Goal: Task Accomplishment & Management: Manage account settings

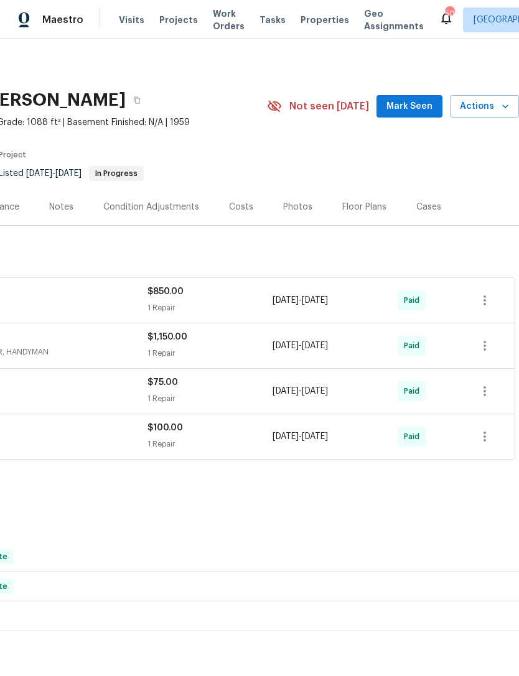
scroll to position [0, 184]
click at [419, 110] on span "Mark Seen" at bounding box center [409, 107] width 46 height 16
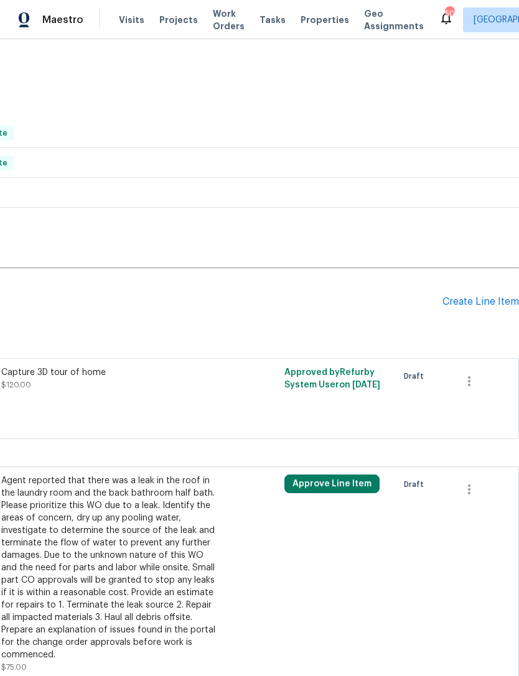
scroll to position [423, 184]
click at [474, 491] on icon "button" at bounding box center [469, 490] width 15 height 15
click at [482, 488] on li "Cancel" at bounding box center [478, 490] width 48 height 21
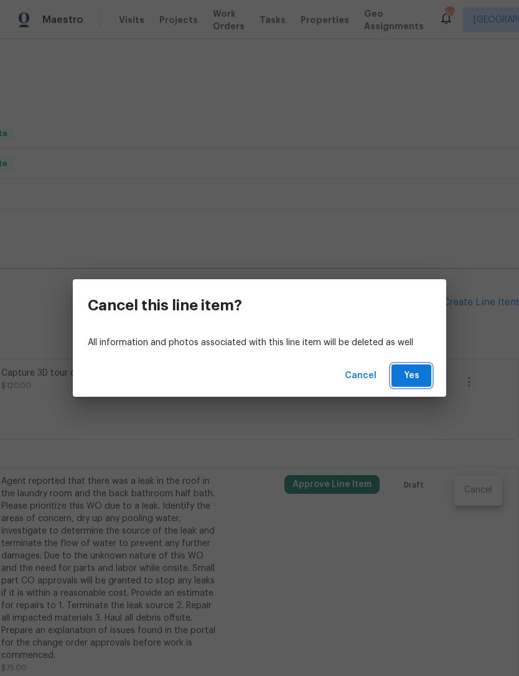
click at [420, 373] on span "Yes" at bounding box center [411, 376] width 20 height 16
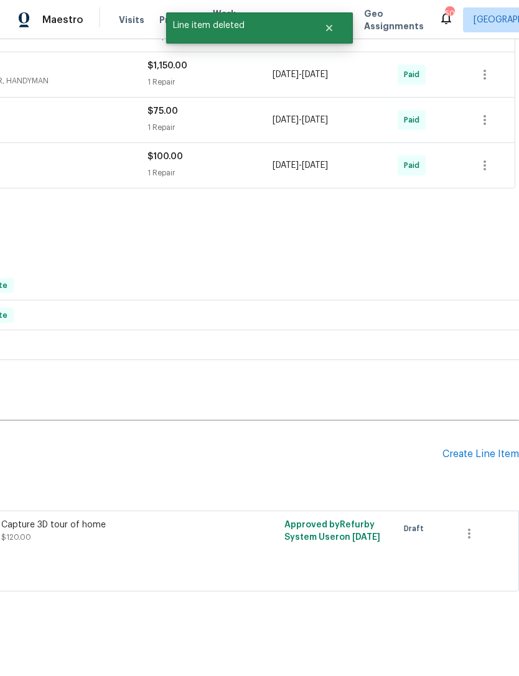
scroll to position [231, 184]
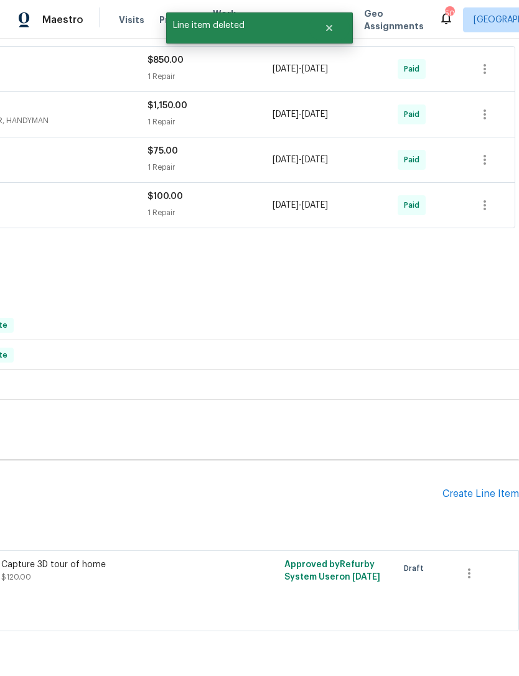
click at [478, 488] on div "Create Line Item" at bounding box center [480, 494] width 77 height 12
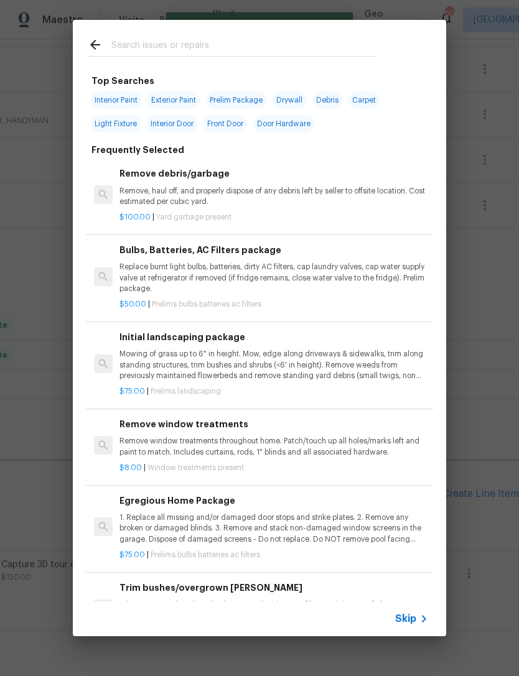
click at [166, 45] on input "text" at bounding box center [243, 46] width 264 height 19
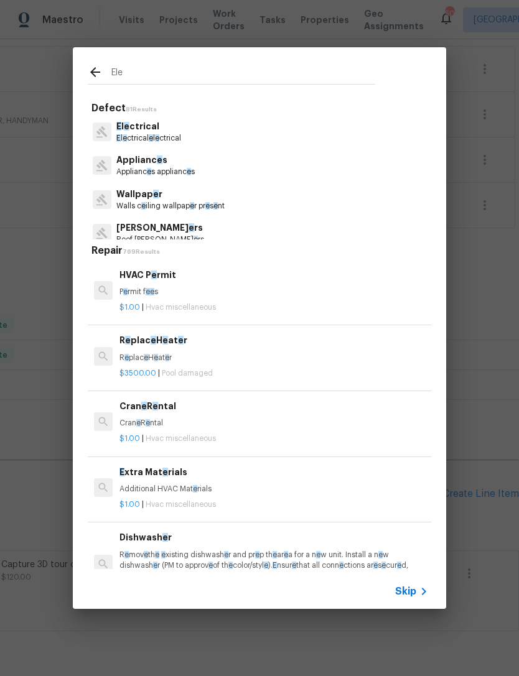
type input "Elec"
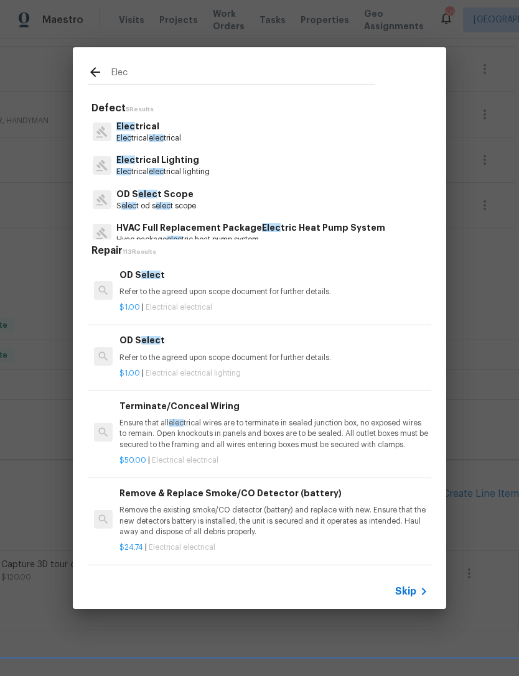
click at [156, 120] on p "Elec trical" at bounding box center [148, 126] width 65 height 13
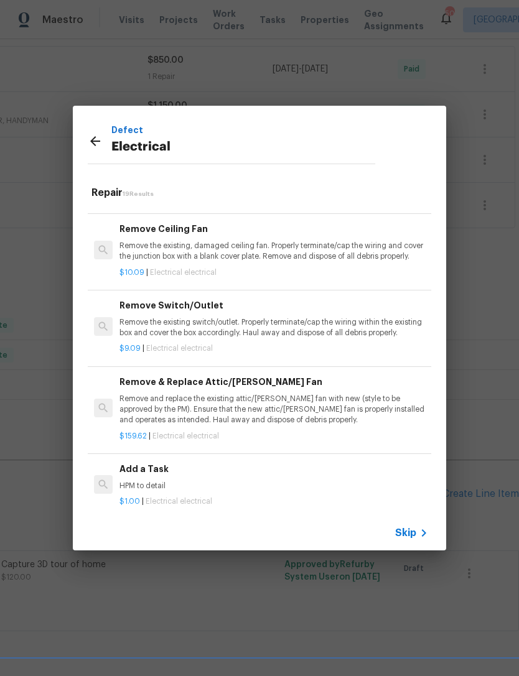
scroll to position [784, 0]
click at [179, 492] on div "$1.00 | Electrical electrical" at bounding box center [273, 500] width 309 height 16
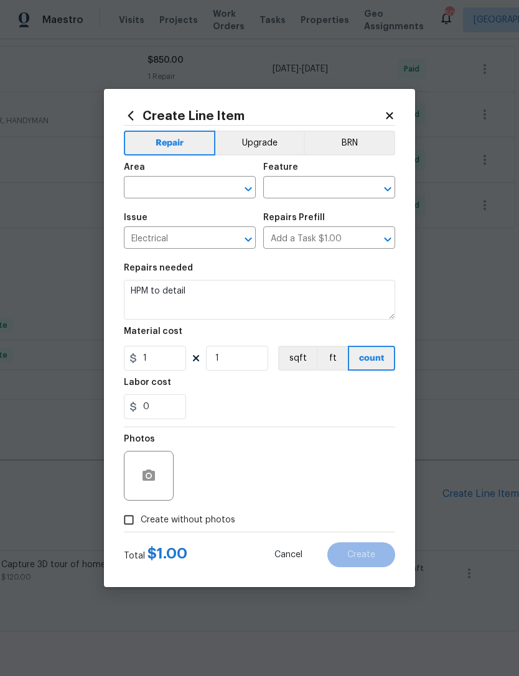
click at [241, 186] on icon "Open" at bounding box center [248, 189] width 15 height 15
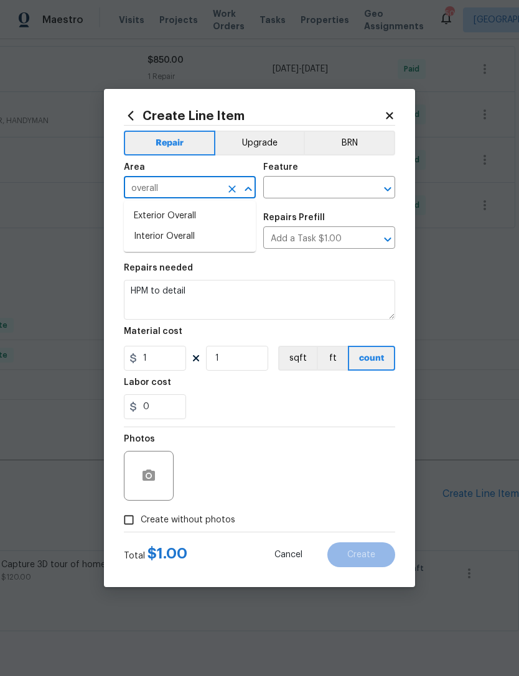
click at [182, 236] on li "Interior Overall" at bounding box center [190, 237] width 132 height 21
type input "Interior Overall"
click at [363, 187] on button "Clear" at bounding box center [371, 188] width 17 height 17
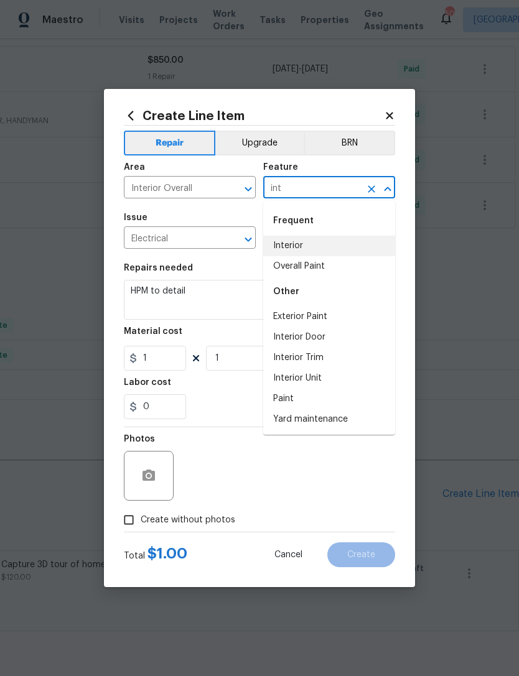
click at [294, 240] on li "Interior" at bounding box center [329, 246] width 132 height 21
type input "Interior"
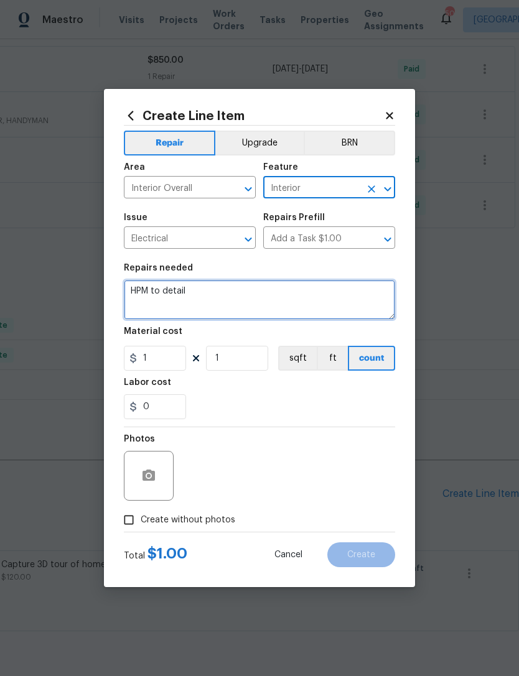
click at [244, 298] on textarea "HPM to detail" at bounding box center [259, 300] width 271 height 40
type textarea "H"
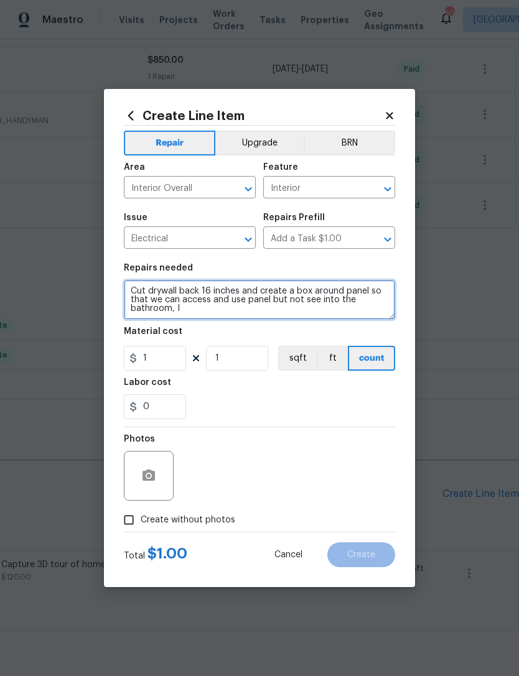
scroll to position [0, 0]
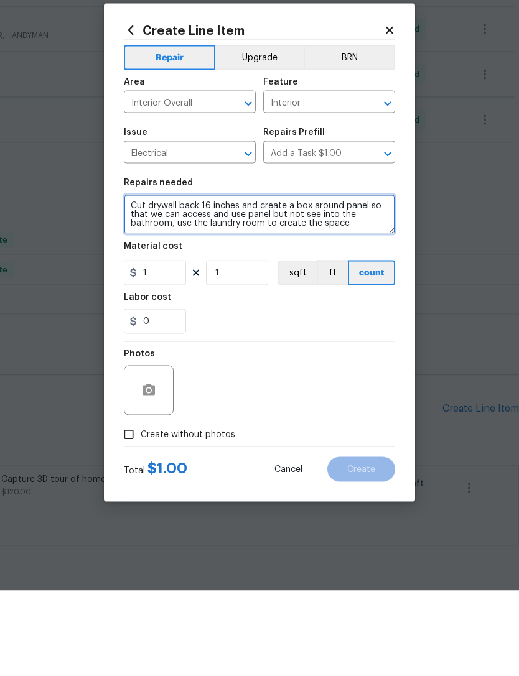
type textarea "Cut drywall back 16 inches and create a box around panel so that we can access …"
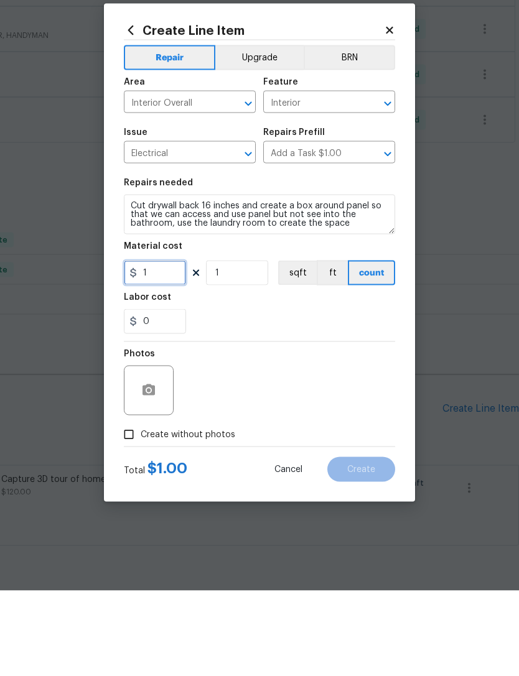
click at [169, 346] on input "1" at bounding box center [155, 358] width 62 height 25
type input "500"
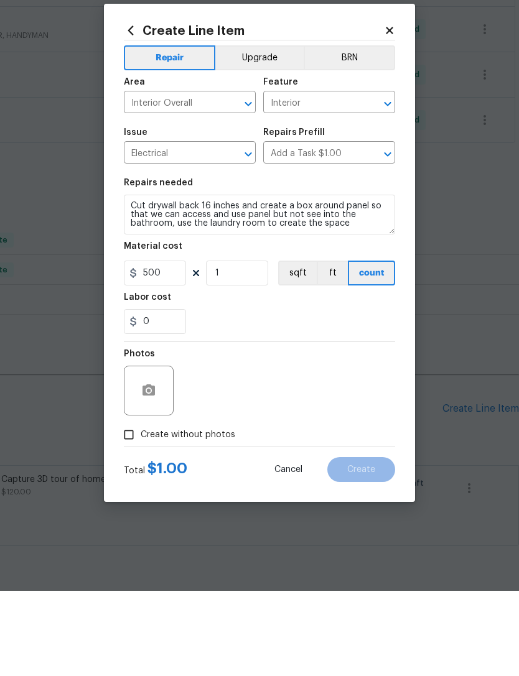
click at [315, 428] on div "Photos" at bounding box center [259, 468] width 271 height 81
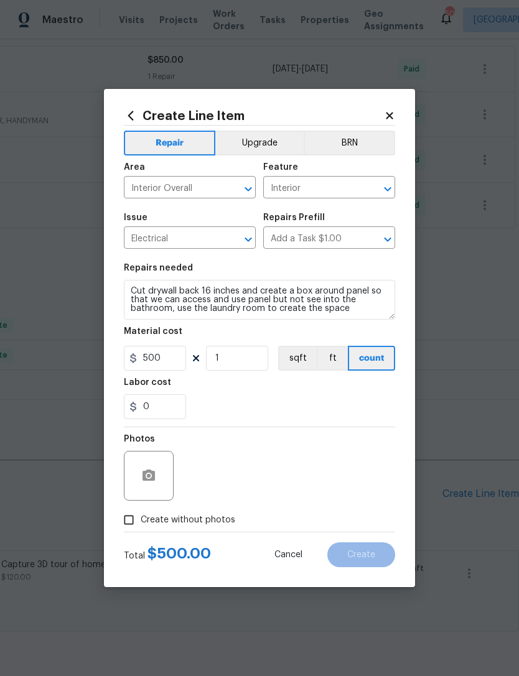
click at [139, 520] on input "Create without photos" at bounding box center [129, 520] width 24 height 24
checkbox input "true"
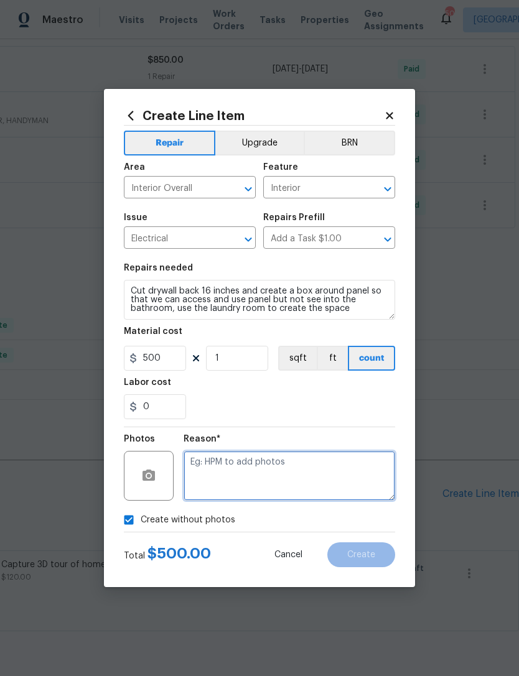
click at [245, 470] on textarea at bounding box center [290, 476] width 212 height 50
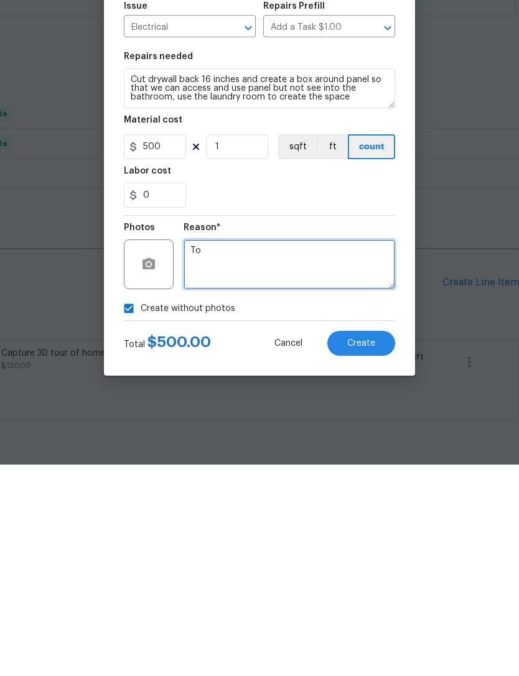
type textarea "T"
type textarea "To add"
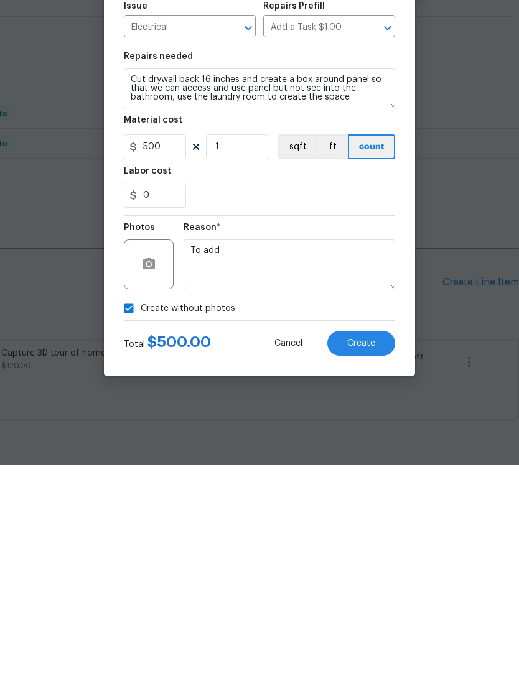
click at [365, 551] on span "Create" at bounding box center [361, 555] width 28 height 9
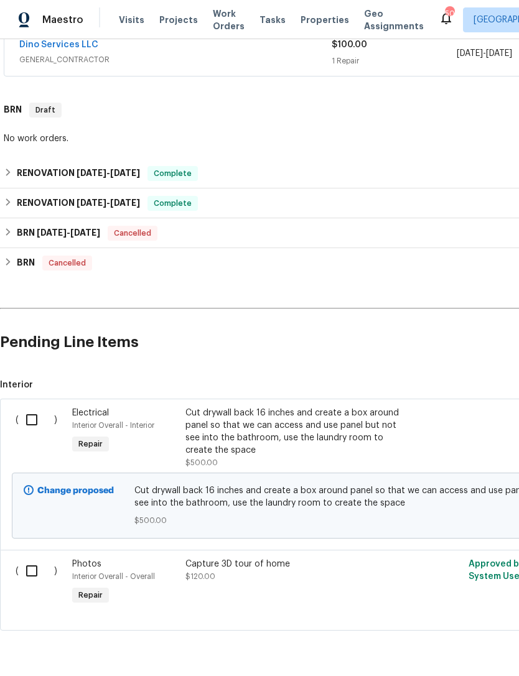
scroll to position [383, 0]
click at [35, 407] on input "checkbox" at bounding box center [36, 420] width 35 height 26
checkbox input "true"
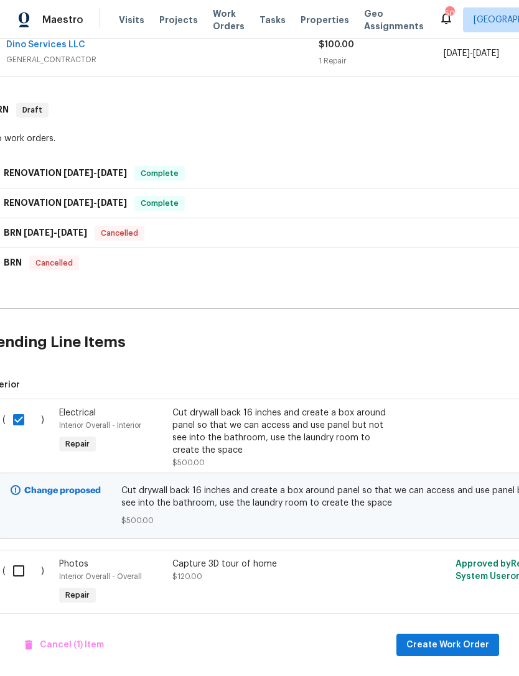
scroll to position [383, 12]
click at [441, 635] on button "Create Work Order" at bounding box center [447, 645] width 103 height 23
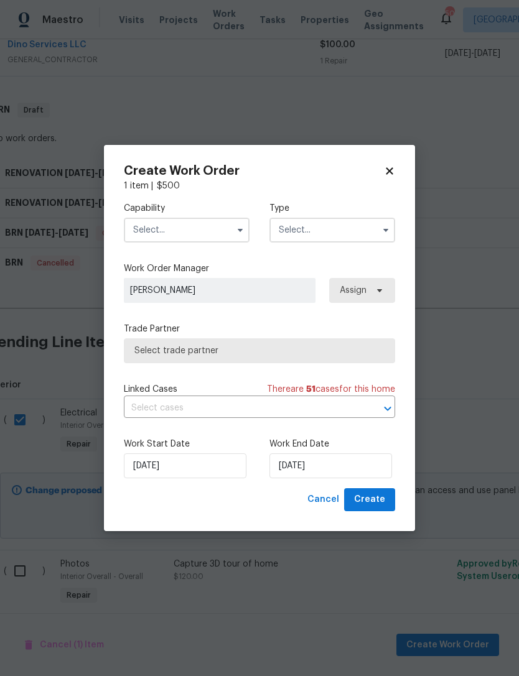
click at [180, 225] on input "text" at bounding box center [187, 230] width 126 height 25
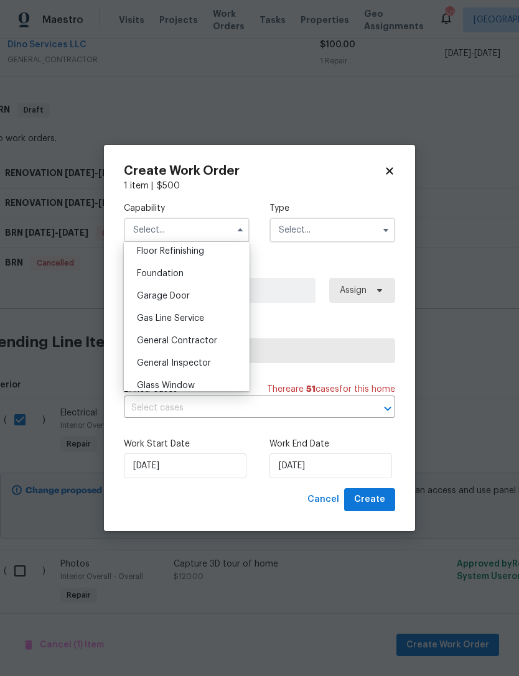
scroll to position [512, 0]
click at [195, 335] on span "General Contractor" at bounding box center [177, 339] width 80 height 9
type input "General Contractor"
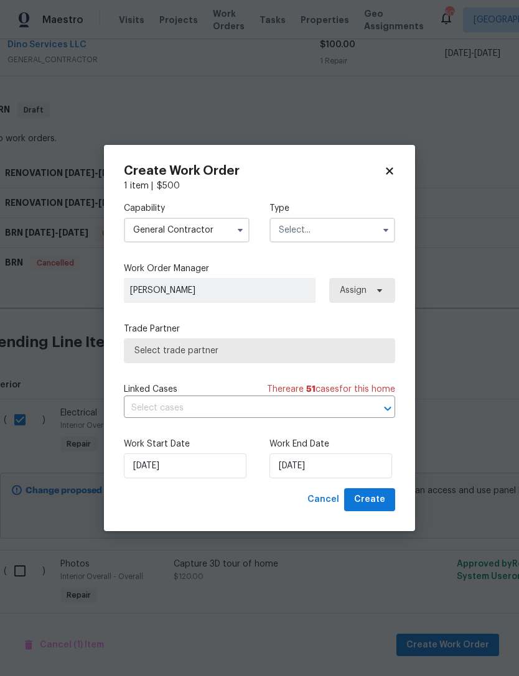
click at [365, 223] on input "text" at bounding box center [332, 230] width 126 height 25
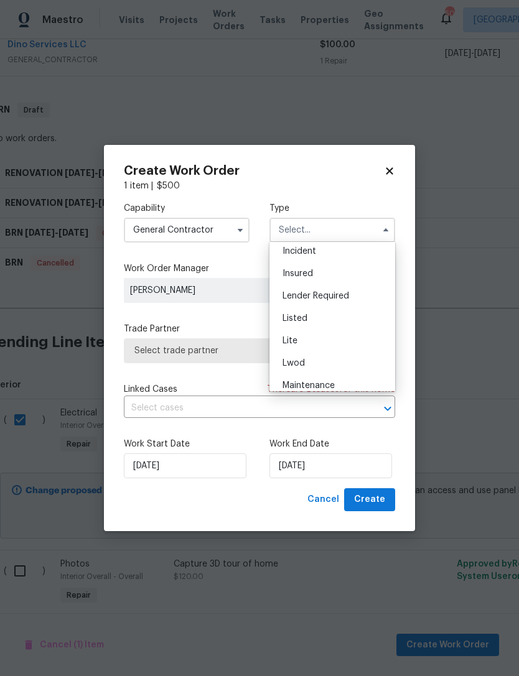
scroll to position [75, 0]
click at [296, 317] on span "Listed" at bounding box center [295, 316] width 25 height 9
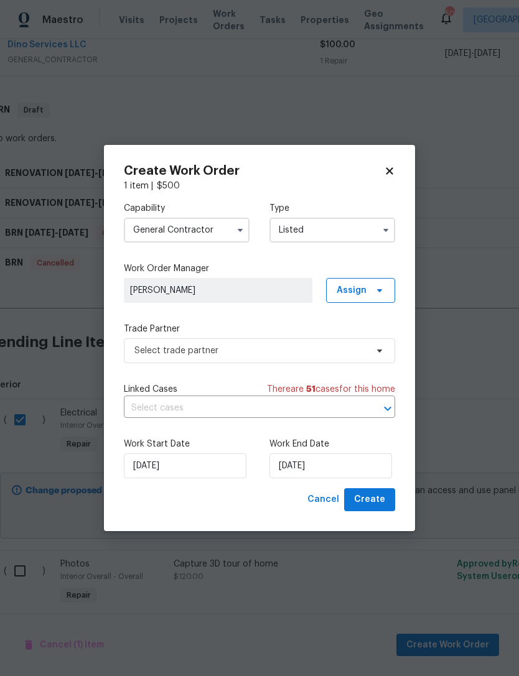
type input "Listed"
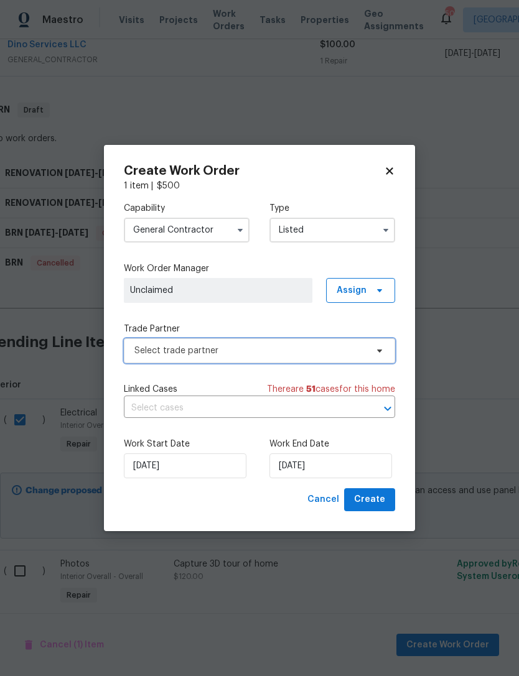
click at [378, 343] on span "Select trade partner" at bounding box center [259, 351] width 271 height 25
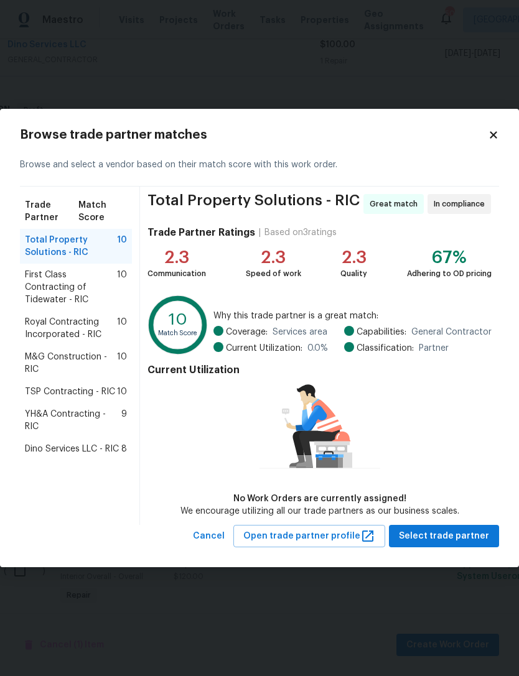
click at [128, 446] on div "Trade Partner Match Score Total Property Solutions - RIC 10 First Class Contrac…" at bounding box center [80, 356] width 120 height 339
click at [80, 443] on span "Dino Services LLC - RIC" at bounding box center [72, 449] width 94 height 12
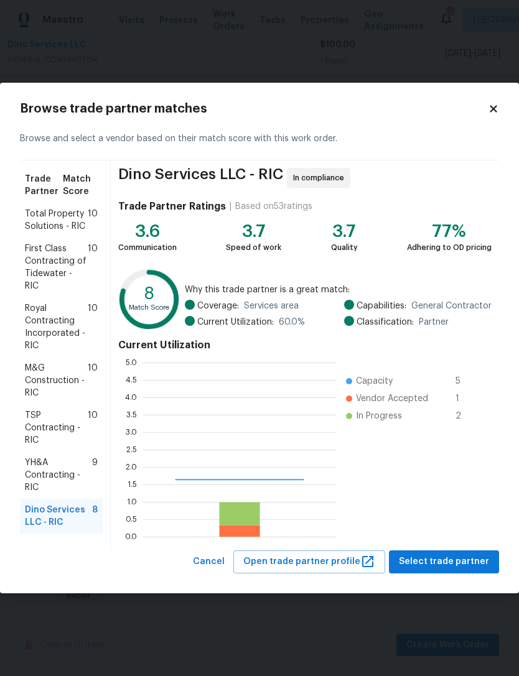
scroll to position [174, 193]
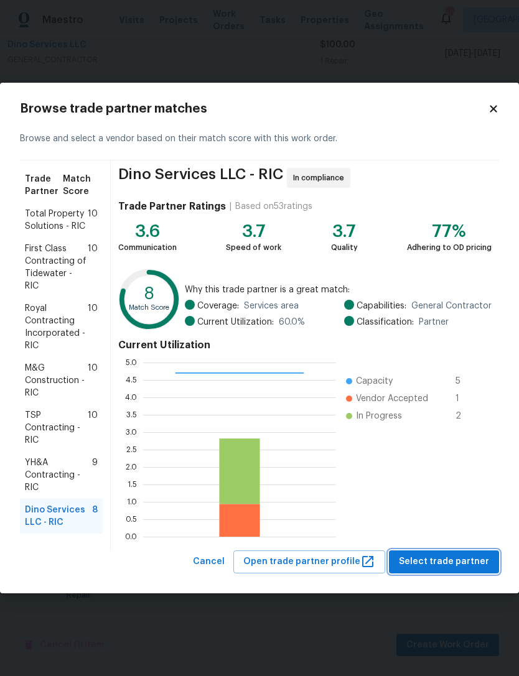
click at [436, 571] on button "Select trade partner" at bounding box center [444, 562] width 110 height 23
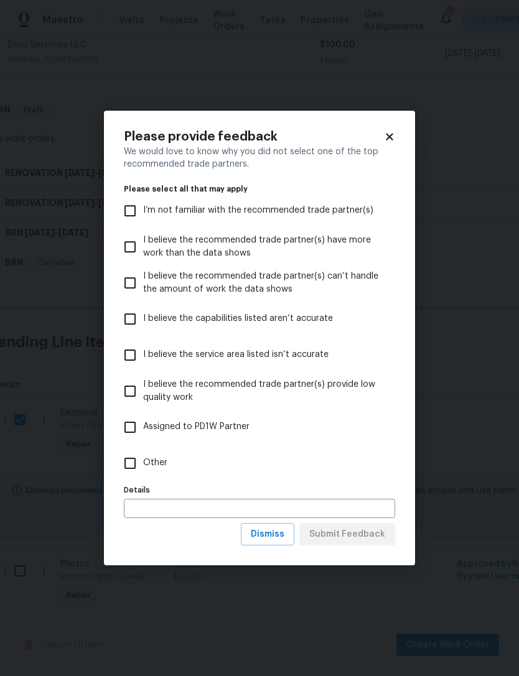
click at [136, 461] on input "Other" at bounding box center [130, 464] width 26 height 26
checkbox input "true"
click at [199, 516] on input "text" at bounding box center [259, 508] width 271 height 19
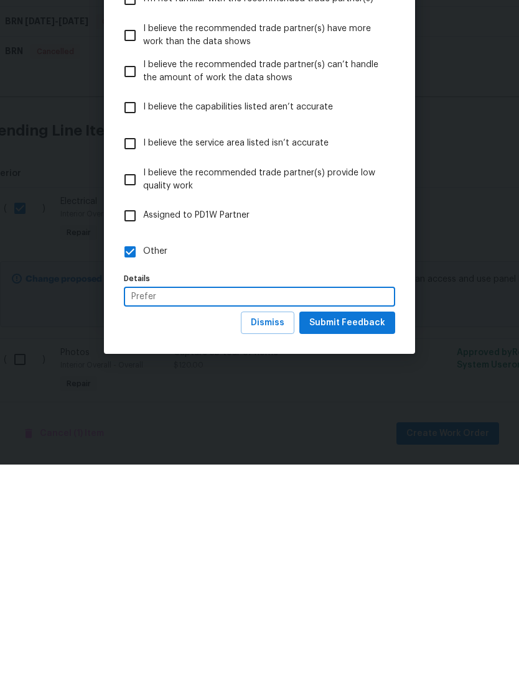
type input "Prefer"
click at [366, 527] on span "Submit Feedback" at bounding box center [347, 535] width 76 height 16
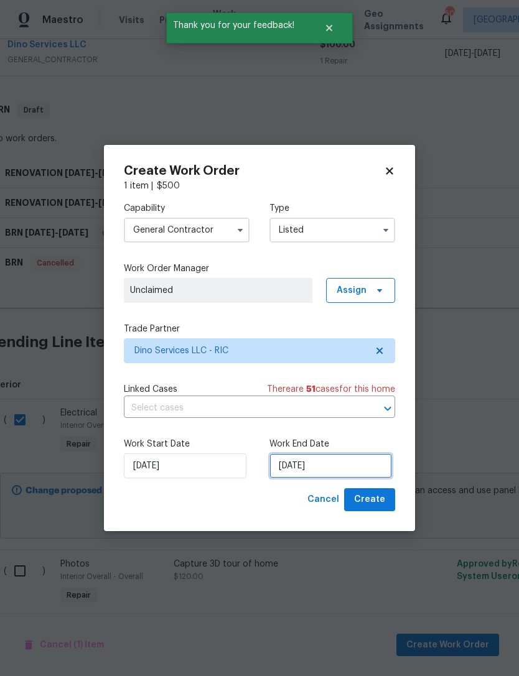
click at [327, 462] on input "[DATE]" at bounding box center [330, 466] width 123 height 25
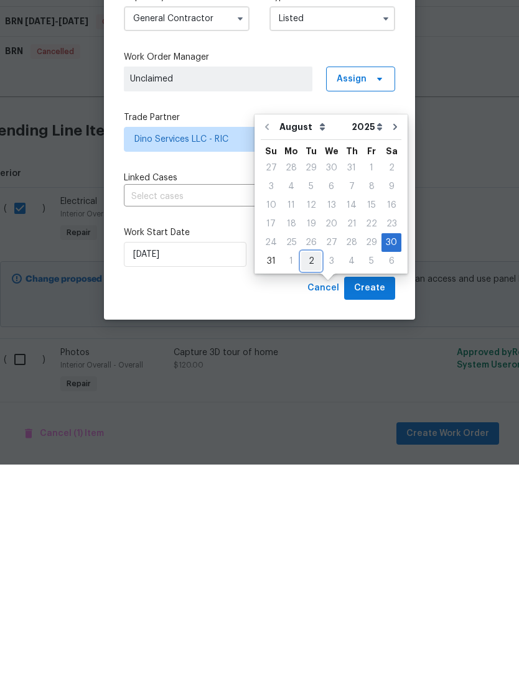
click at [315, 464] on div "2" at bounding box center [311, 472] width 20 height 17
type input "[DATE]"
select select "8"
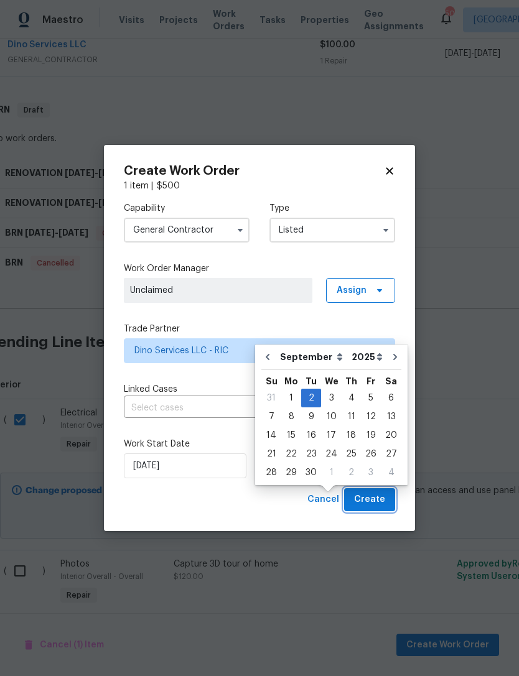
click at [384, 502] on span "Create" at bounding box center [369, 500] width 31 height 16
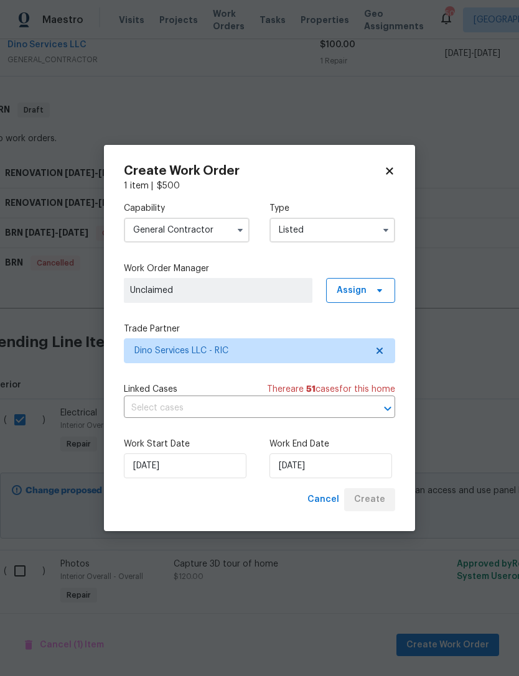
checkbox input "false"
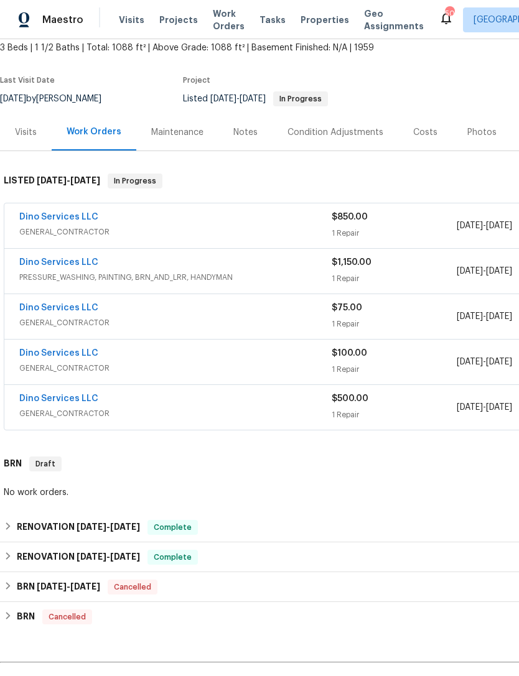
scroll to position [75, 0]
click at [67, 395] on link "Dino Services LLC" at bounding box center [58, 399] width 79 height 9
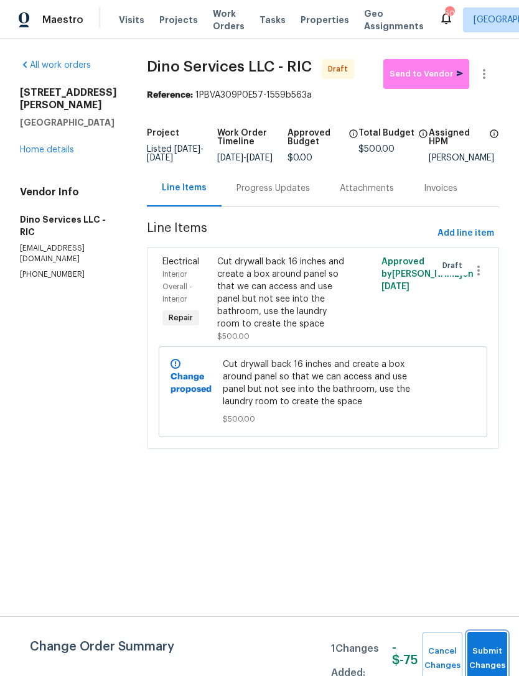
click at [500, 650] on span "Submit Changes" at bounding box center [487, 659] width 27 height 29
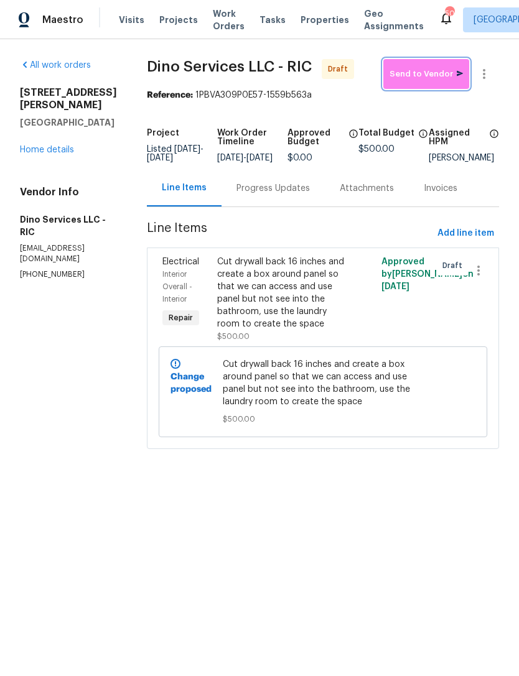
click at [420, 75] on span "Send to Vendor" at bounding box center [426, 74] width 73 height 14
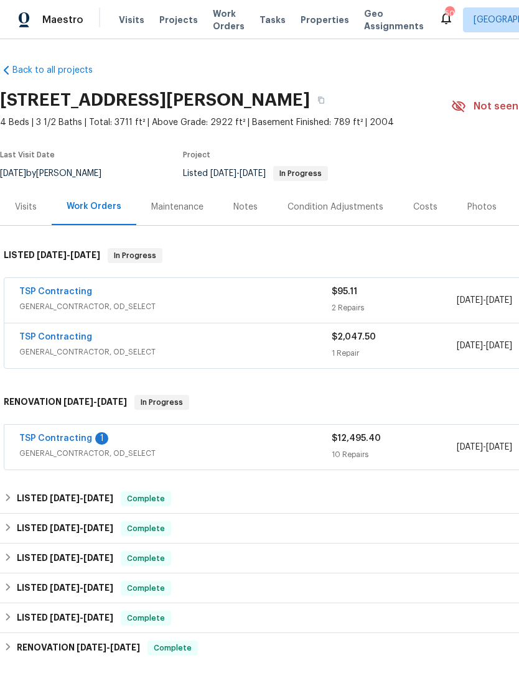
click at [63, 429] on div "TSP Contracting 1 GENERAL_CONTRACTOR, OD_SELECT $12,495.40 10 Repairs 7/9/2025 …" at bounding box center [351, 447] width 694 height 45
click at [67, 434] on link "TSP Contracting" at bounding box center [55, 438] width 73 height 9
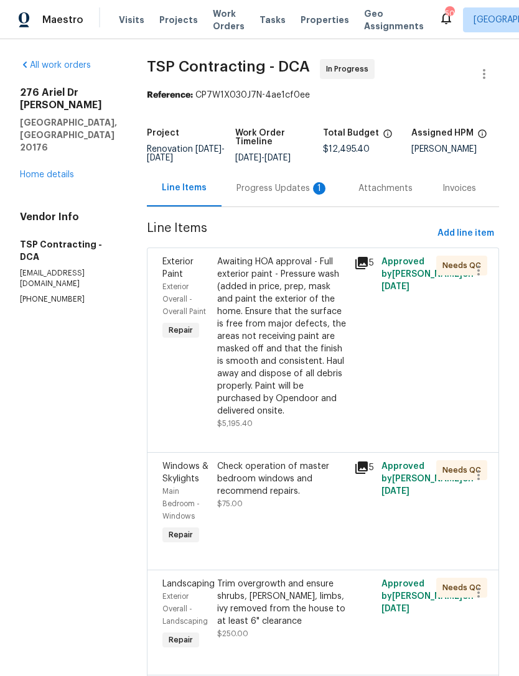
click at [246, 185] on div "Progress Updates 1" at bounding box center [282, 188] width 92 height 12
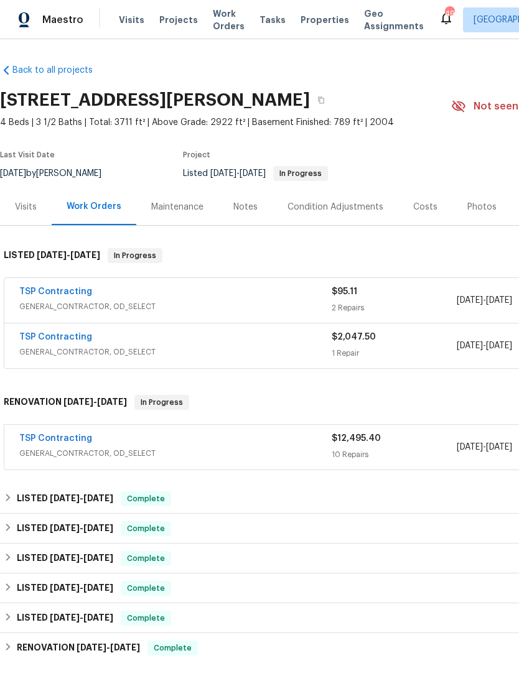
click at [261, 446] on div "TSP Contracting" at bounding box center [175, 439] width 312 height 15
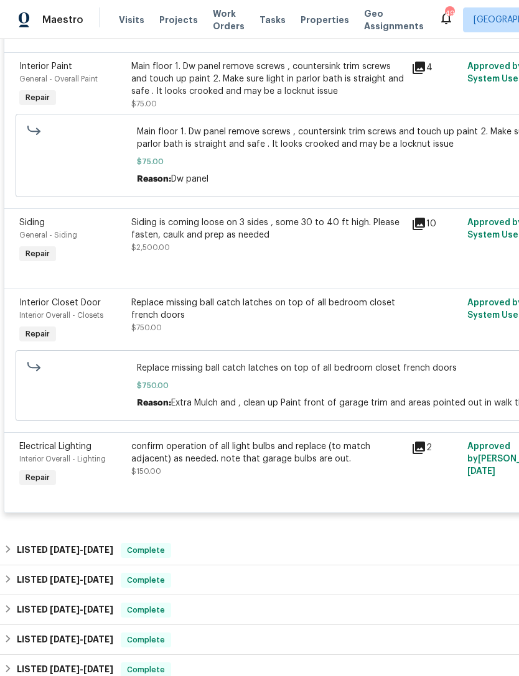
scroll to position [1207, 0]
click at [228, 312] on div "Replace missing ball catch latches on top of all bedroom closet french doors" at bounding box center [267, 308] width 273 height 25
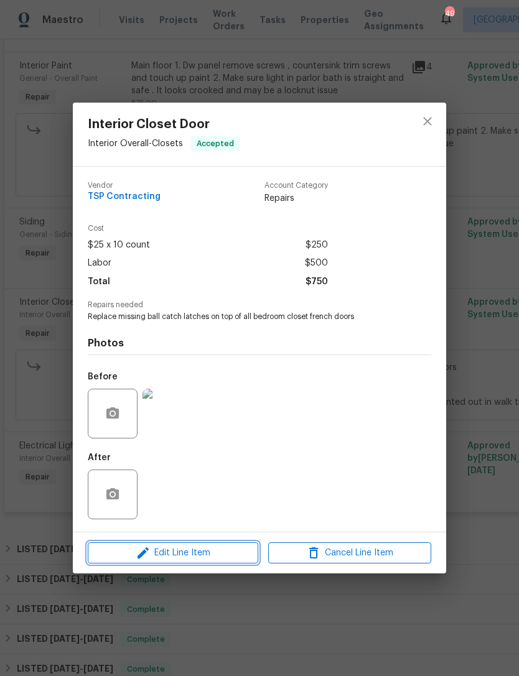
click at [202, 553] on span "Edit Line Item" at bounding box center [172, 554] width 163 height 16
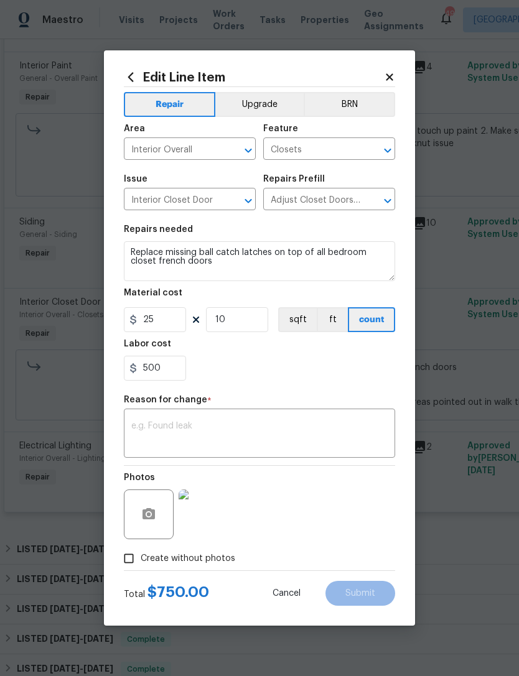
click at [253, 200] on icon "Open" at bounding box center [248, 201] width 15 height 15
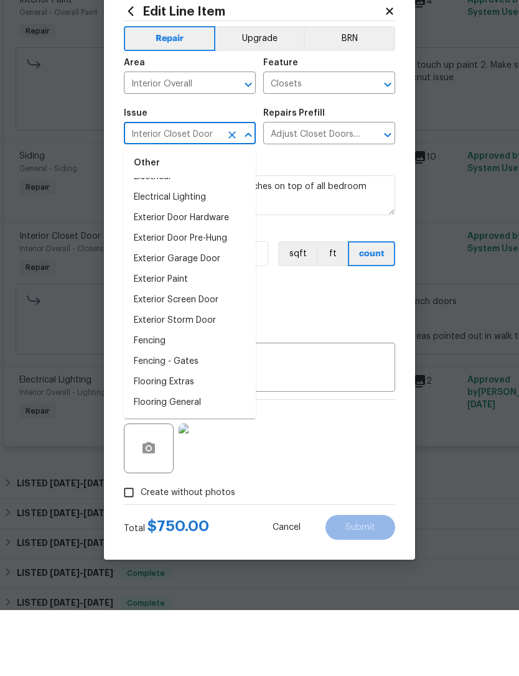
scroll to position [666, 0]
click at [178, 335] on li "Exterior Paint" at bounding box center [190, 345] width 132 height 21
type input "Exterior Paint"
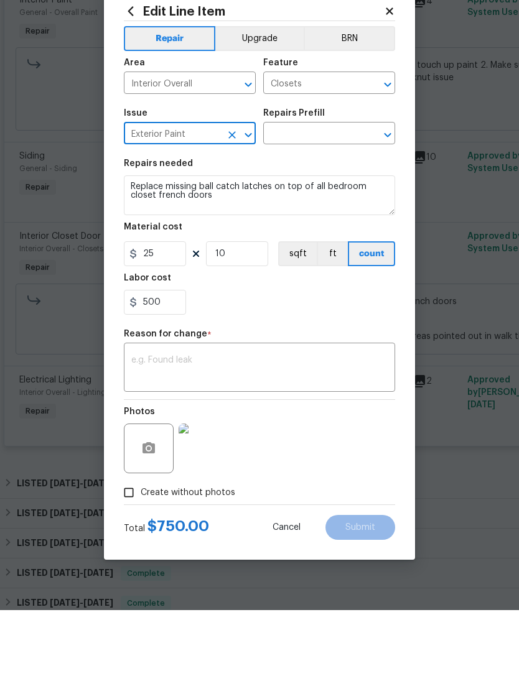
click at [388, 143] on icon "Open" at bounding box center [387, 150] width 15 height 15
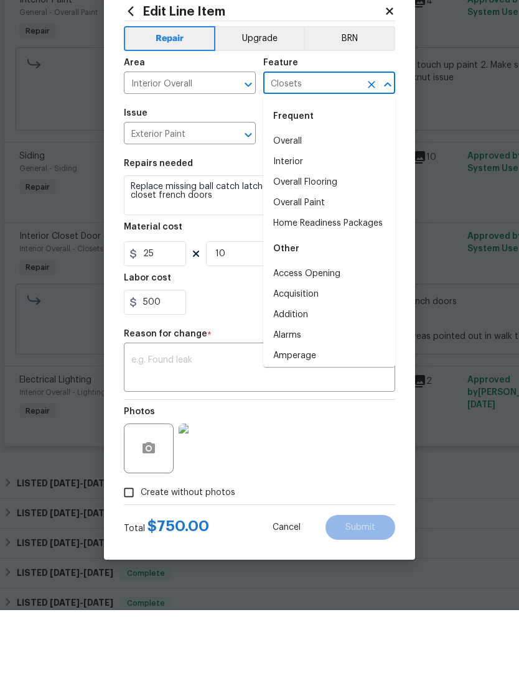
click at [299, 197] on li "Overall" at bounding box center [329, 207] width 132 height 21
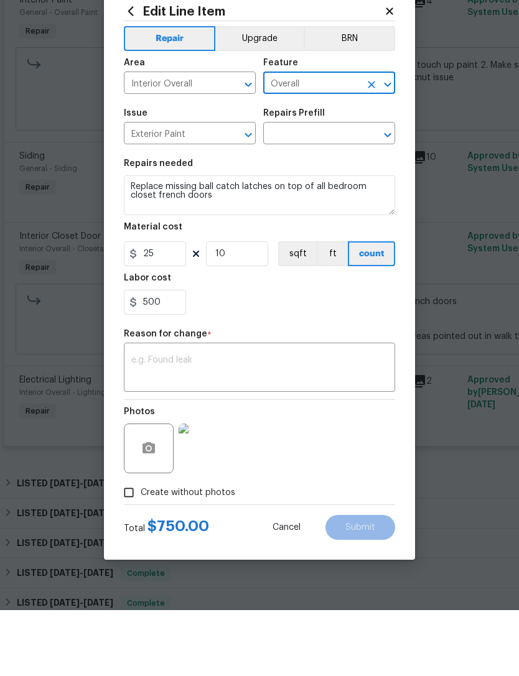
type input "Overall"
click at [385, 194] on icon "Open" at bounding box center [387, 201] width 15 height 15
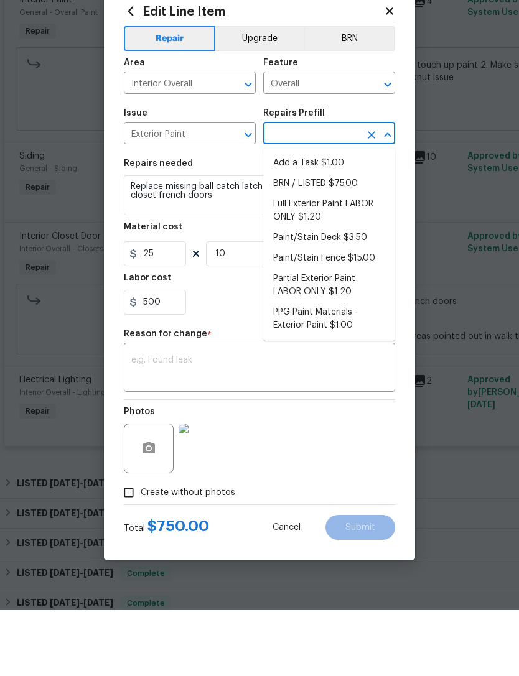
click at [317, 219] on li "Add a Task $1.00" at bounding box center [329, 229] width 132 height 21
type input "Add a Task $1.00"
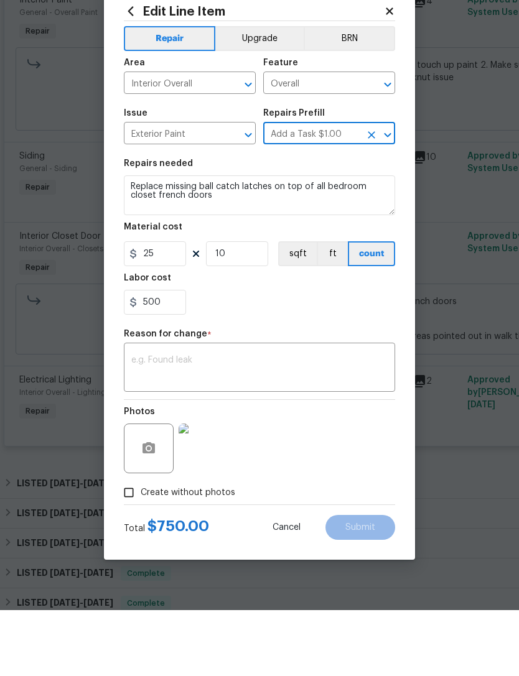
type input "Overall Paint"
type textarea "HPM to detail"
type input "Add a Task $1.00"
type input "1"
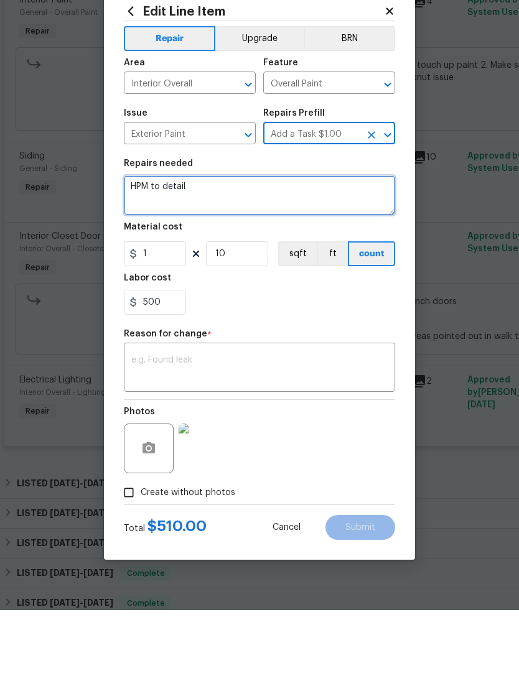
click at [227, 241] on textarea "HPM to detail" at bounding box center [259, 261] width 271 height 40
type textarea "H"
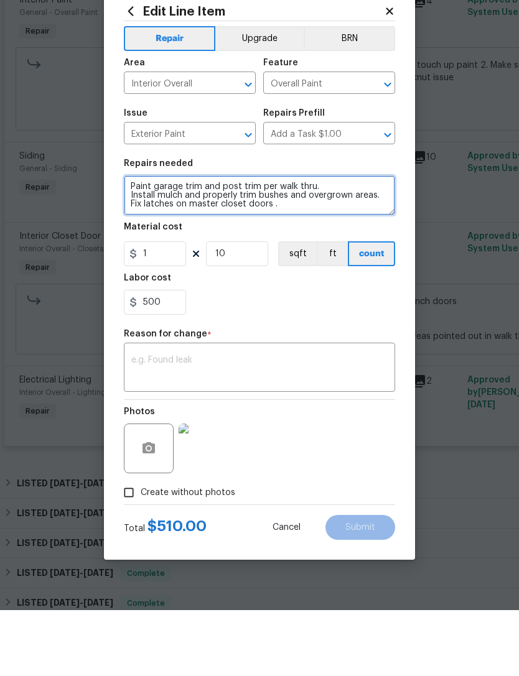
scroll to position [11, 0]
type textarea "Paint garage trim and post trim per walk thru. Install mulch and properly trim …"
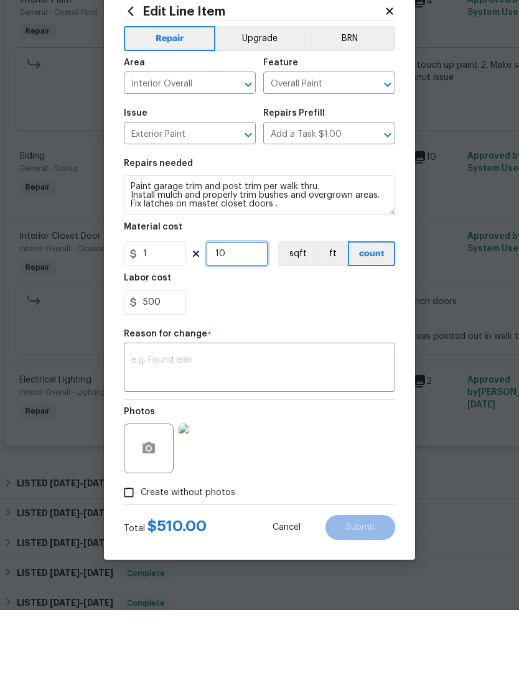
click at [252, 307] on input "10" at bounding box center [237, 319] width 62 height 25
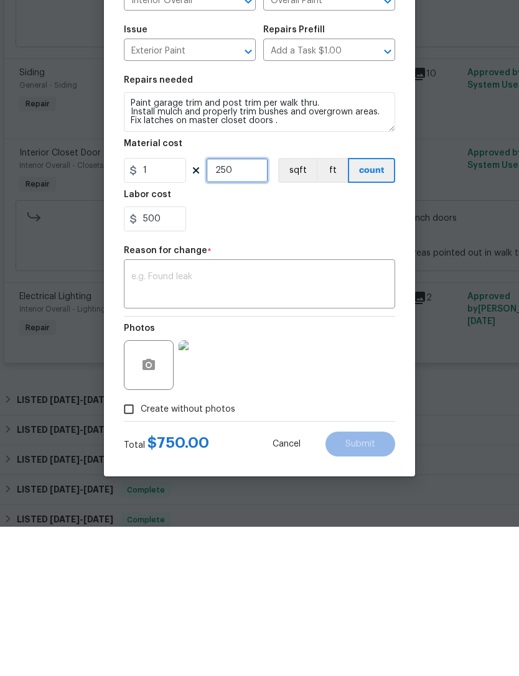
type input "250"
click at [194, 422] on textarea at bounding box center [259, 435] width 256 height 26
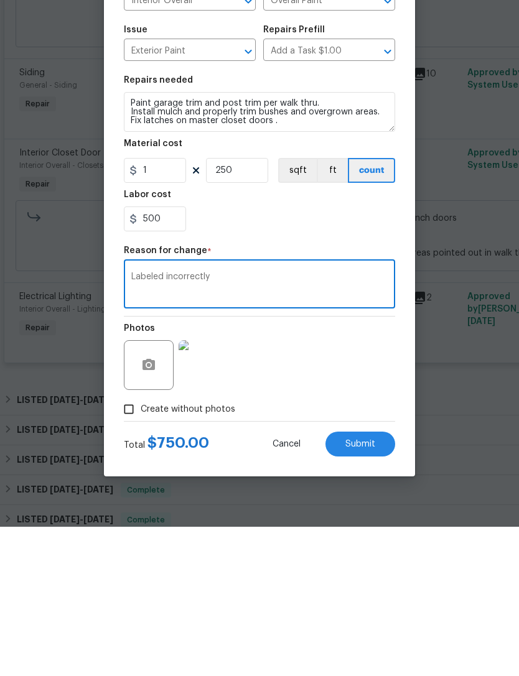
click at [136, 422] on textarea "Labeled incorrectly" at bounding box center [259, 435] width 256 height 26
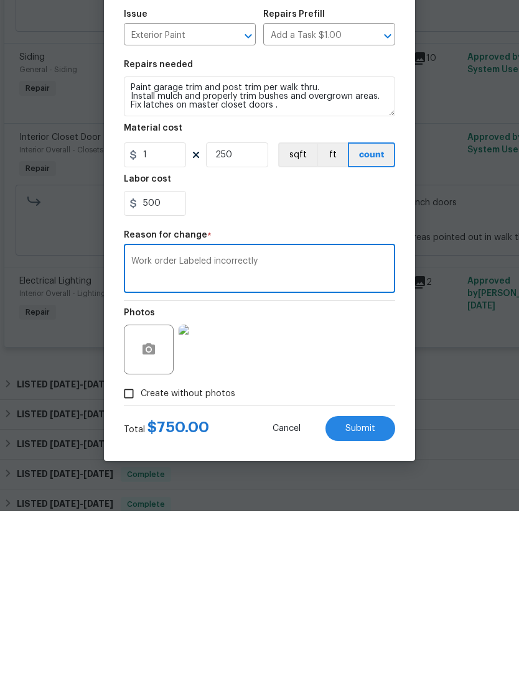
type textarea "Work order Labeled incorrectly"
click at [373, 589] on span "Submit" at bounding box center [360, 593] width 30 height 9
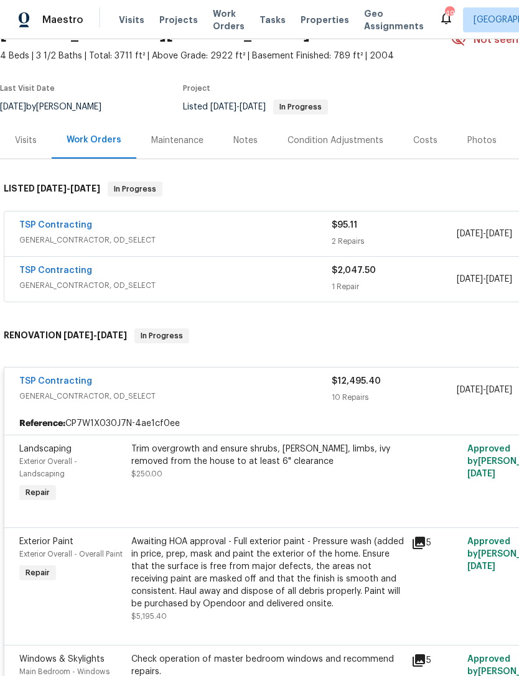
scroll to position [67, 0]
click at [72, 377] on link "TSP Contracting" at bounding box center [55, 381] width 73 height 9
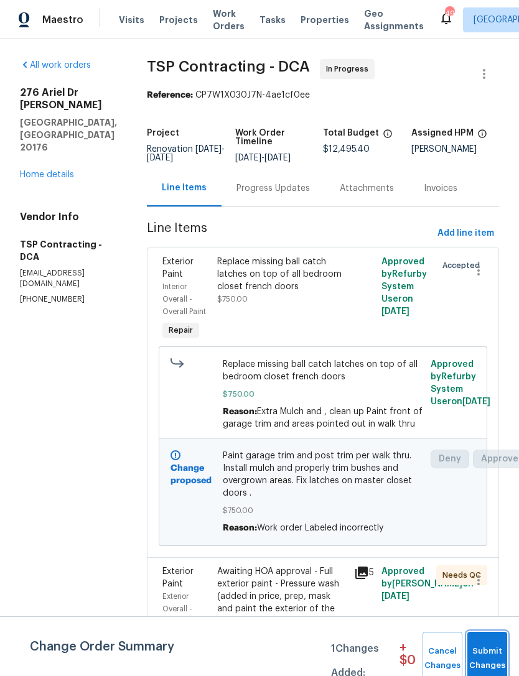
click at [489, 659] on span "Submit Changes" at bounding box center [487, 659] width 27 height 29
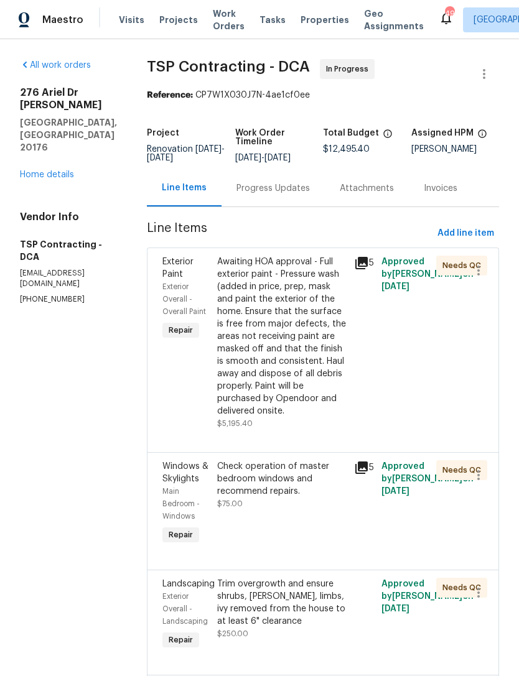
click at [263, 189] on div "Progress Updates" at bounding box center [272, 188] width 73 height 12
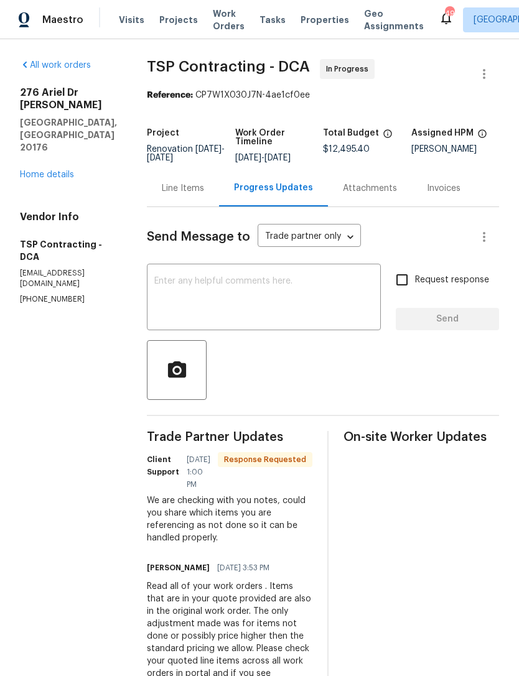
click at [188, 280] on textarea at bounding box center [263, 299] width 219 height 44
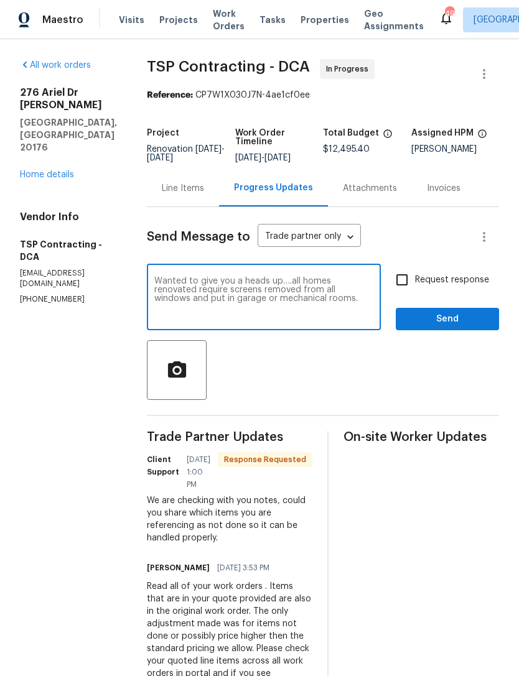
click at [274, 279] on textarea "Wanted to give you a heads up….all homes renovated require screens removed from…" at bounding box center [263, 299] width 219 height 44
click at [161, 320] on textarea "Wanted to give you a heads up…. 1.all homes renovated require screens removed f…" at bounding box center [263, 299] width 219 height 44
type textarea "Wanted to give you a heads up…. 1.all homes renovated require screens removed f…"
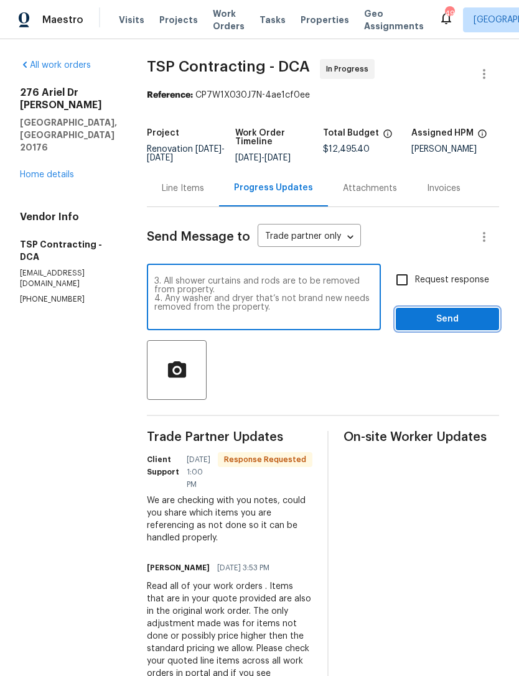
click at [449, 320] on span "Send" at bounding box center [447, 320] width 83 height 16
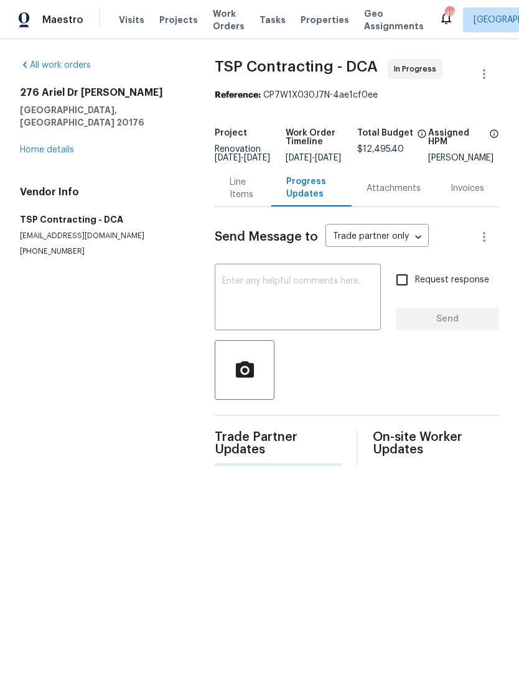
scroll to position [0, 0]
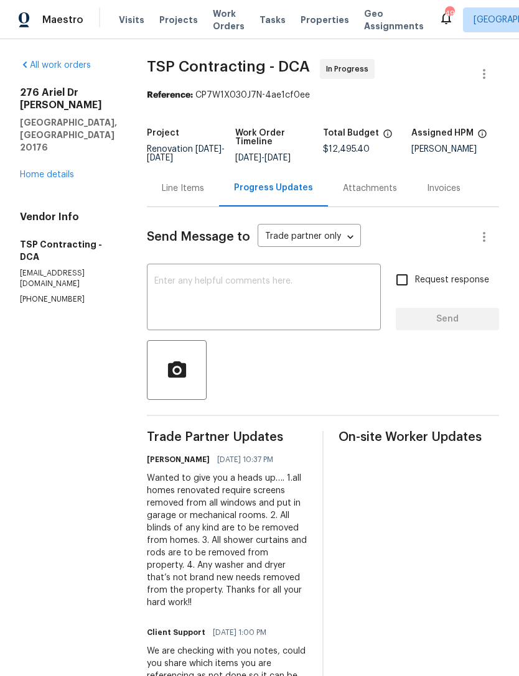
click at [229, 14] on span "Work Orders" at bounding box center [229, 19] width 32 height 25
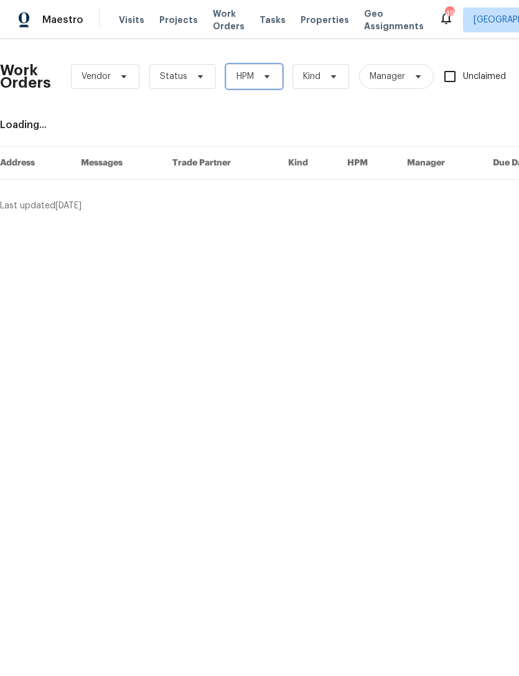
click at [263, 71] on span "HPM" at bounding box center [254, 76] width 57 height 25
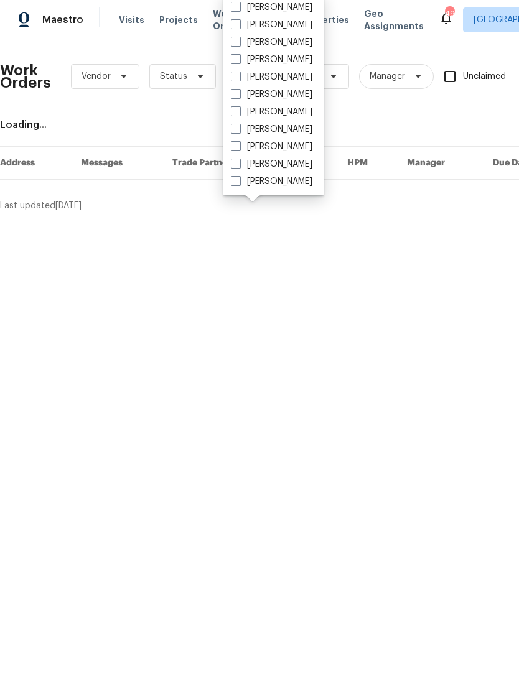
click at [297, 29] on label "Christopher Neilson" at bounding box center [272, 25] width 82 height 12
click at [239, 27] on input "Christopher Neilson" at bounding box center [235, 23] width 8 height 8
checkbox input "true"
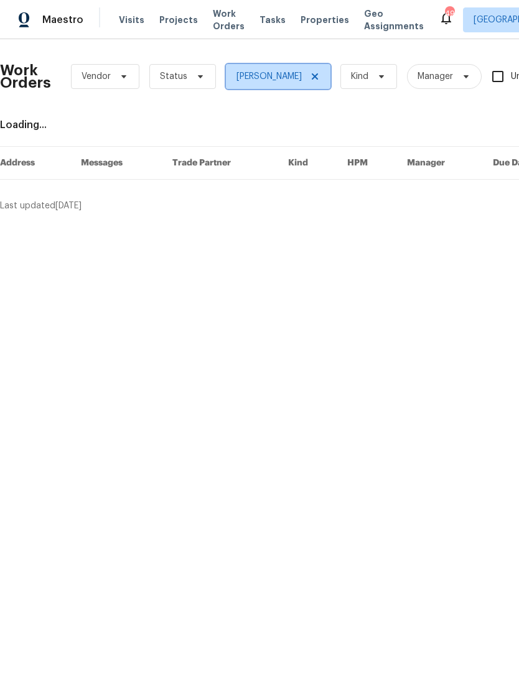
click at [330, 71] on span "Christopher Neilson" at bounding box center [278, 76] width 105 height 25
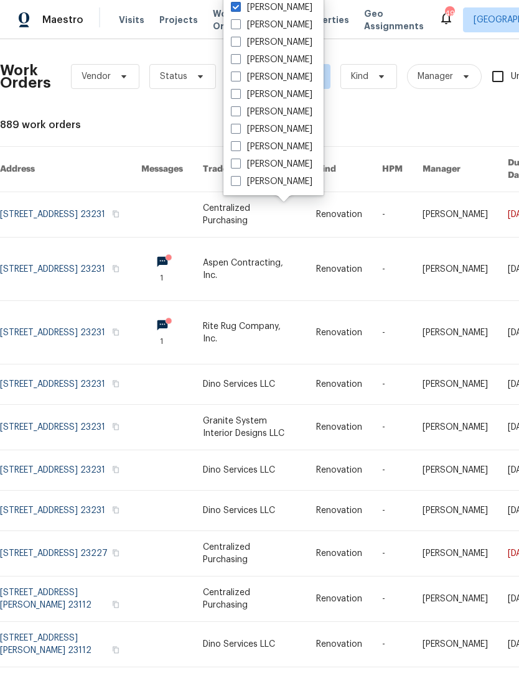
click at [294, 29] on label "Anthony Andreala" at bounding box center [272, 25] width 82 height 12
click at [239, 27] on input "Anthony Andreala" at bounding box center [235, 23] width 8 height 8
checkbox input "true"
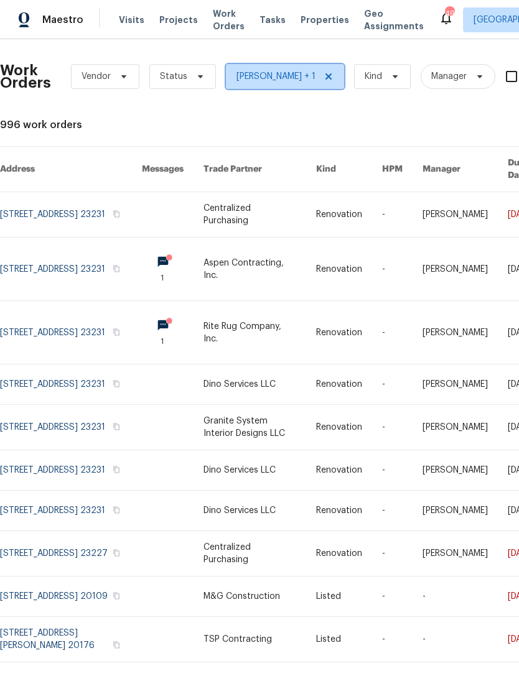
click at [334, 72] on icon at bounding box center [329, 77] width 10 height 10
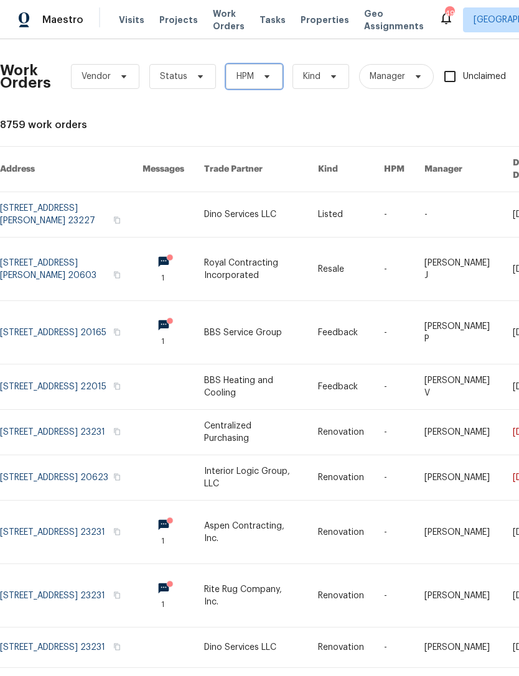
click at [264, 75] on icon at bounding box center [266, 76] width 5 height 3
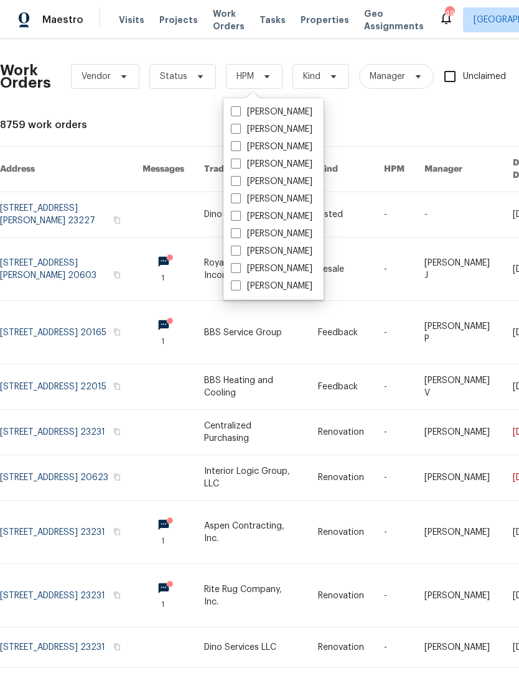
click at [286, 146] on label "[PERSON_NAME]" at bounding box center [272, 147] width 82 height 12
click at [239, 146] on input "[PERSON_NAME]" at bounding box center [235, 145] width 8 height 8
checkbox input "true"
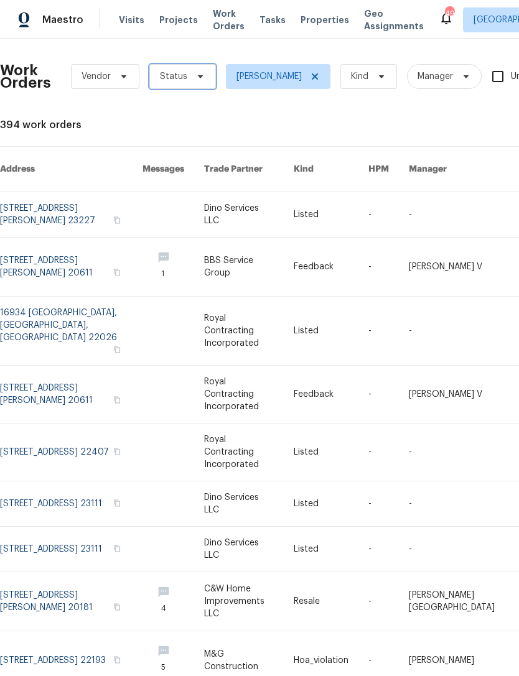
click at [192, 74] on span at bounding box center [199, 77] width 14 height 10
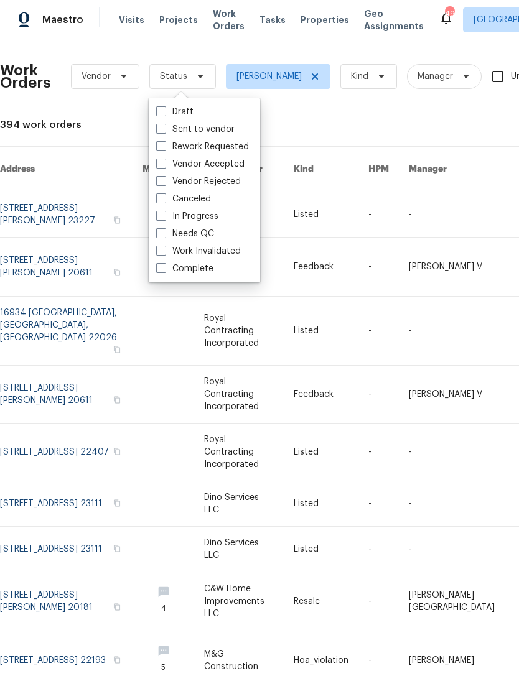
click at [201, 229] on label "Needs QC" at bounding box center [185, 234] width 58 height 12
click at [164, 229] on input "Needs QC" at bounding box center [160, 232] width 8 height 8
checkbox input "true"
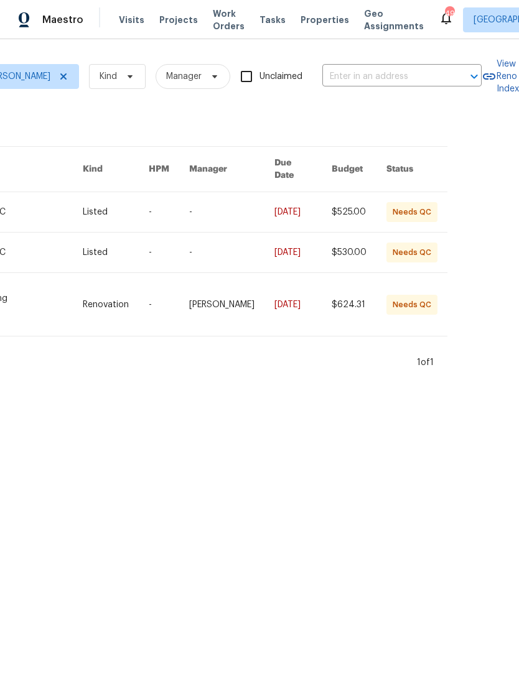
scroll to position [0, 272]
